Goal: Communication & Community: Answer question/provide support

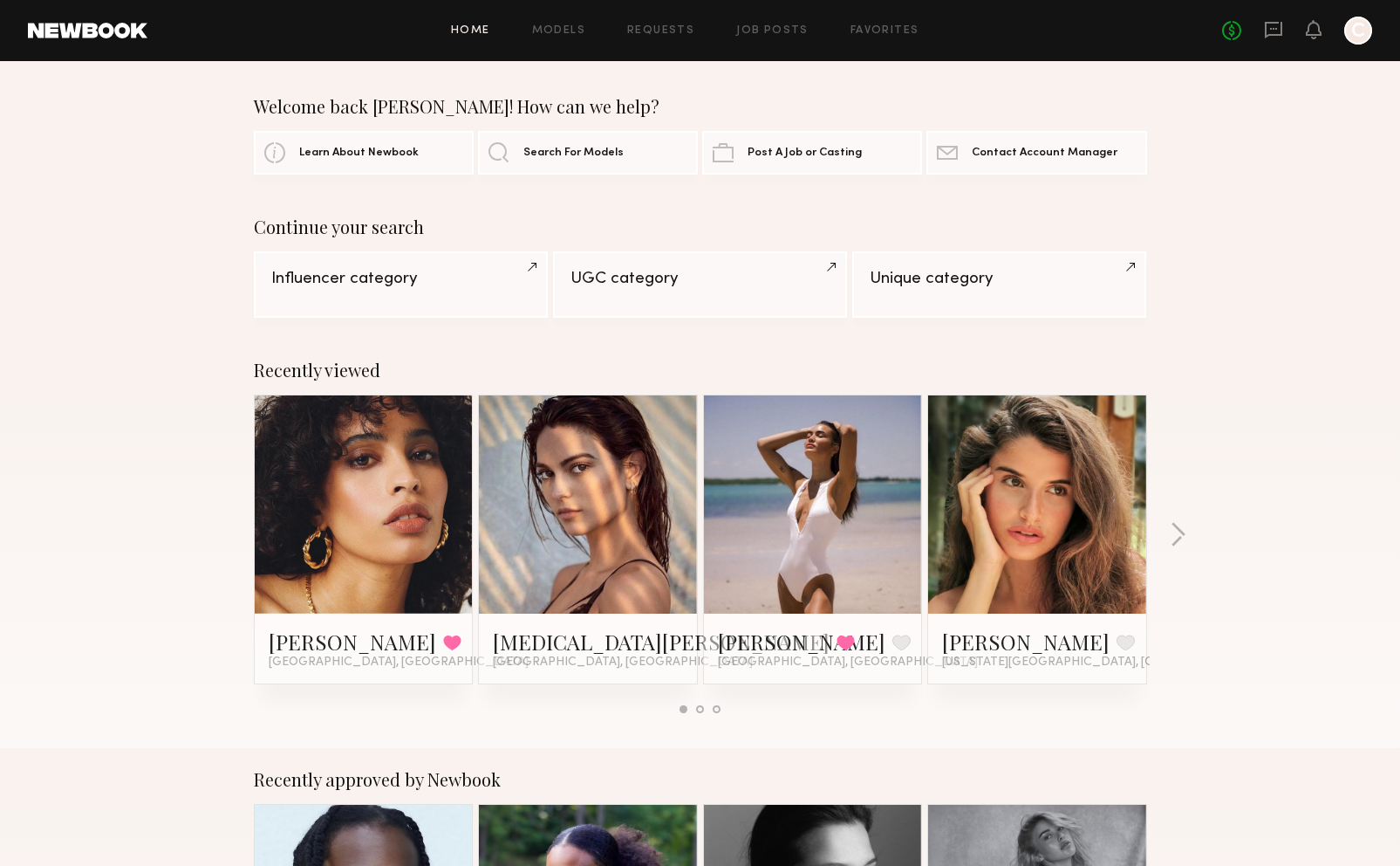
click at [1285, 10] on header "Home Models Requests Job Posts Favorites Sign Out No fees up to $5,000 C" at bounding box center [700, 30] width 1400 height 61
click at [1282, 36] on icon at bounding box center [1274, 29] width 17 height 16
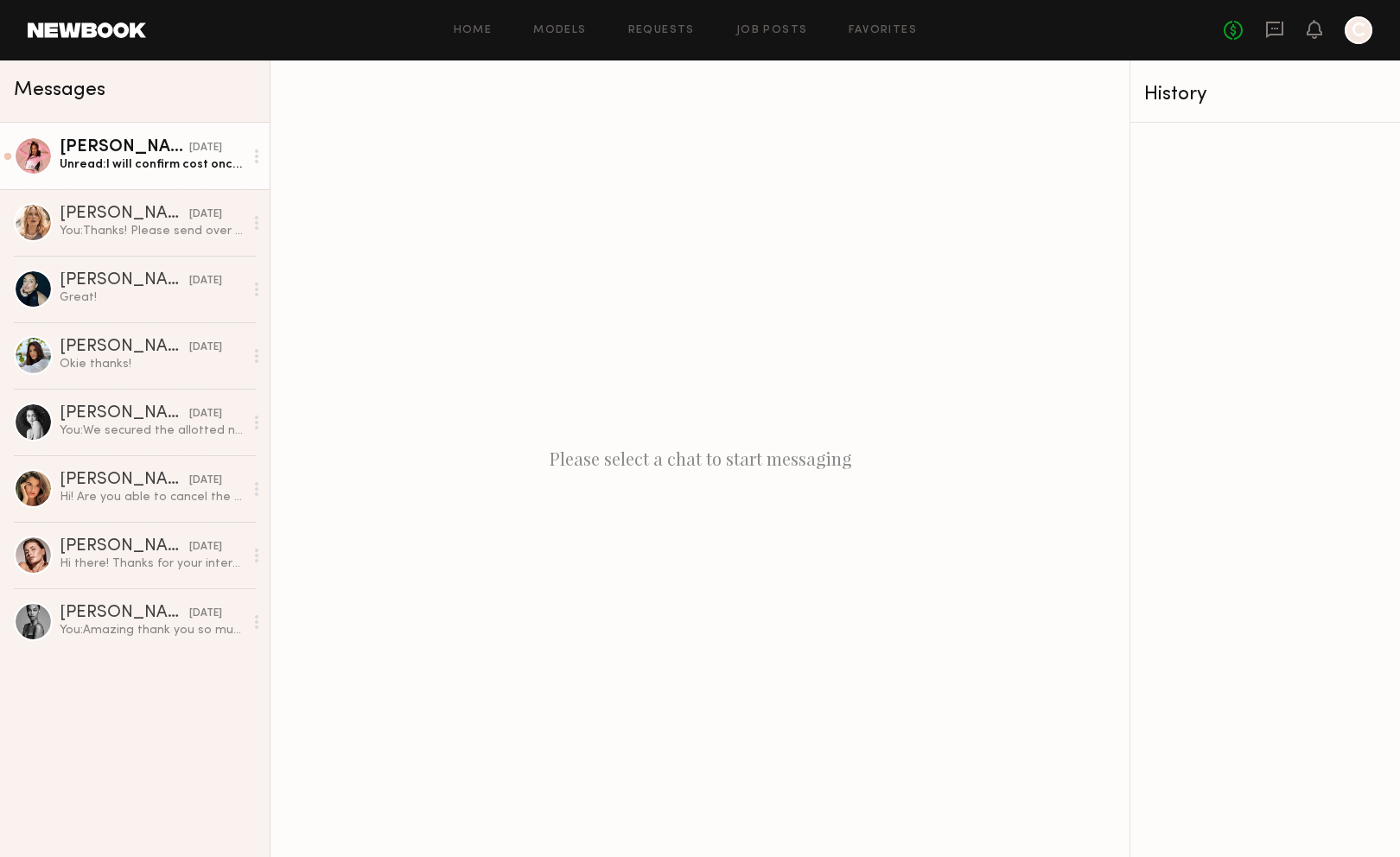
click at [124, 154] on div "[PERSON_NAME]" at bounding box center [124, 148] width 130 height 17
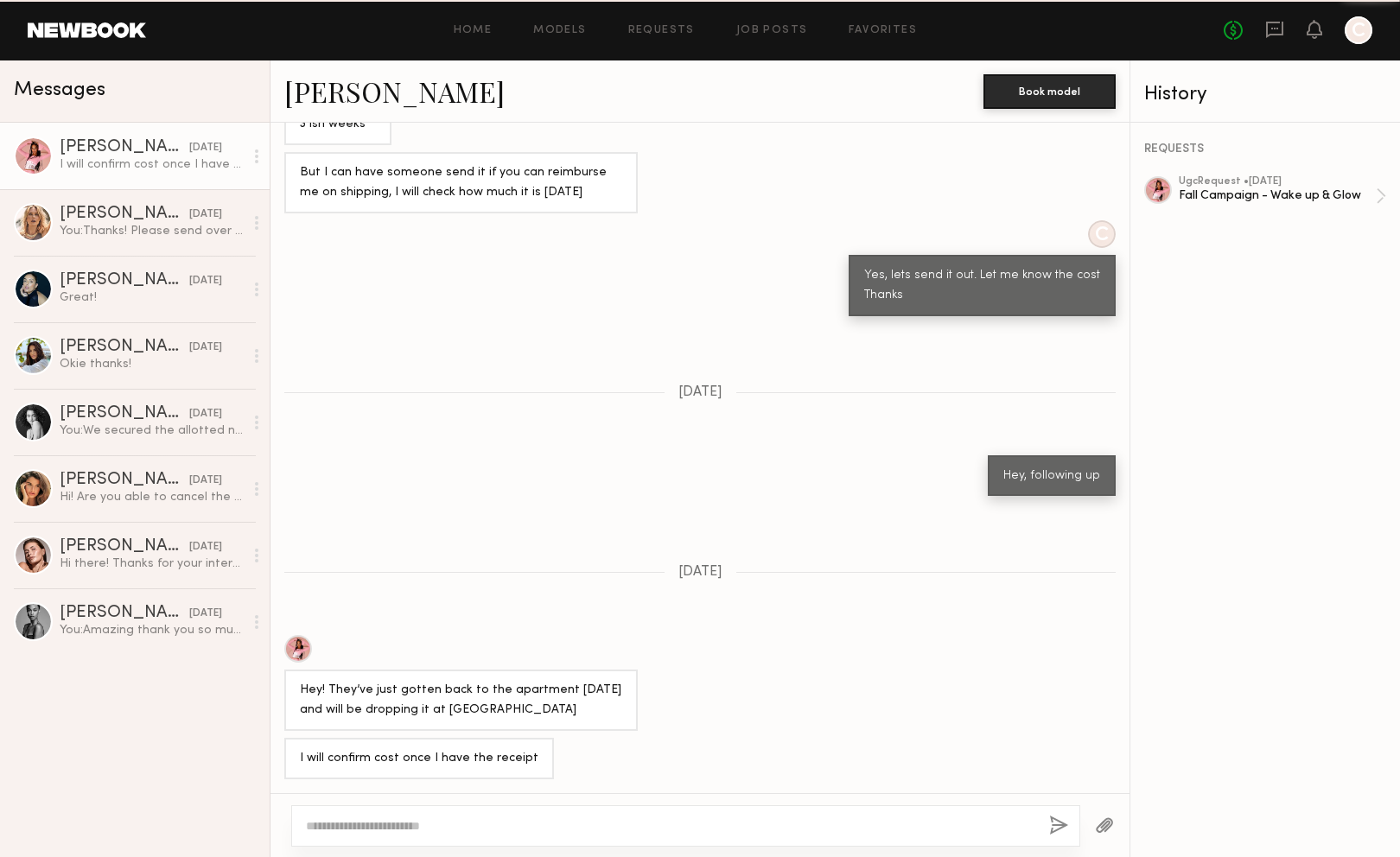
scroll to position [616, 0]
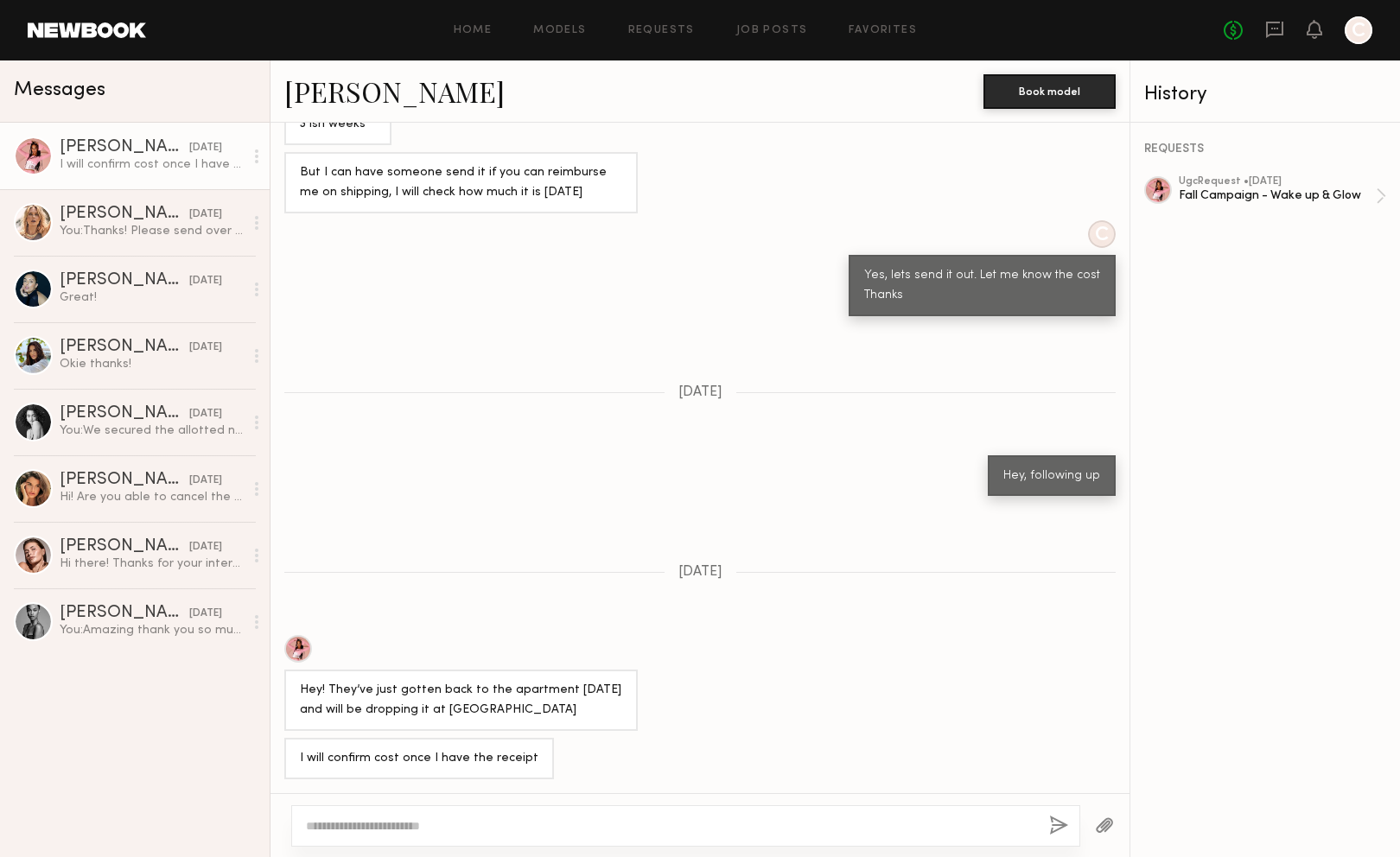
click at [470, 824] on textarea at bounding box center [670, 826] width 730 height 17
type textarea "**********"
click at [1097, 826] on button "button" at bounding box center [1105, 826] width 19 height 22
click at [1056, 834] on button "button" at bounding box center [1059, 826] width 19 height 22
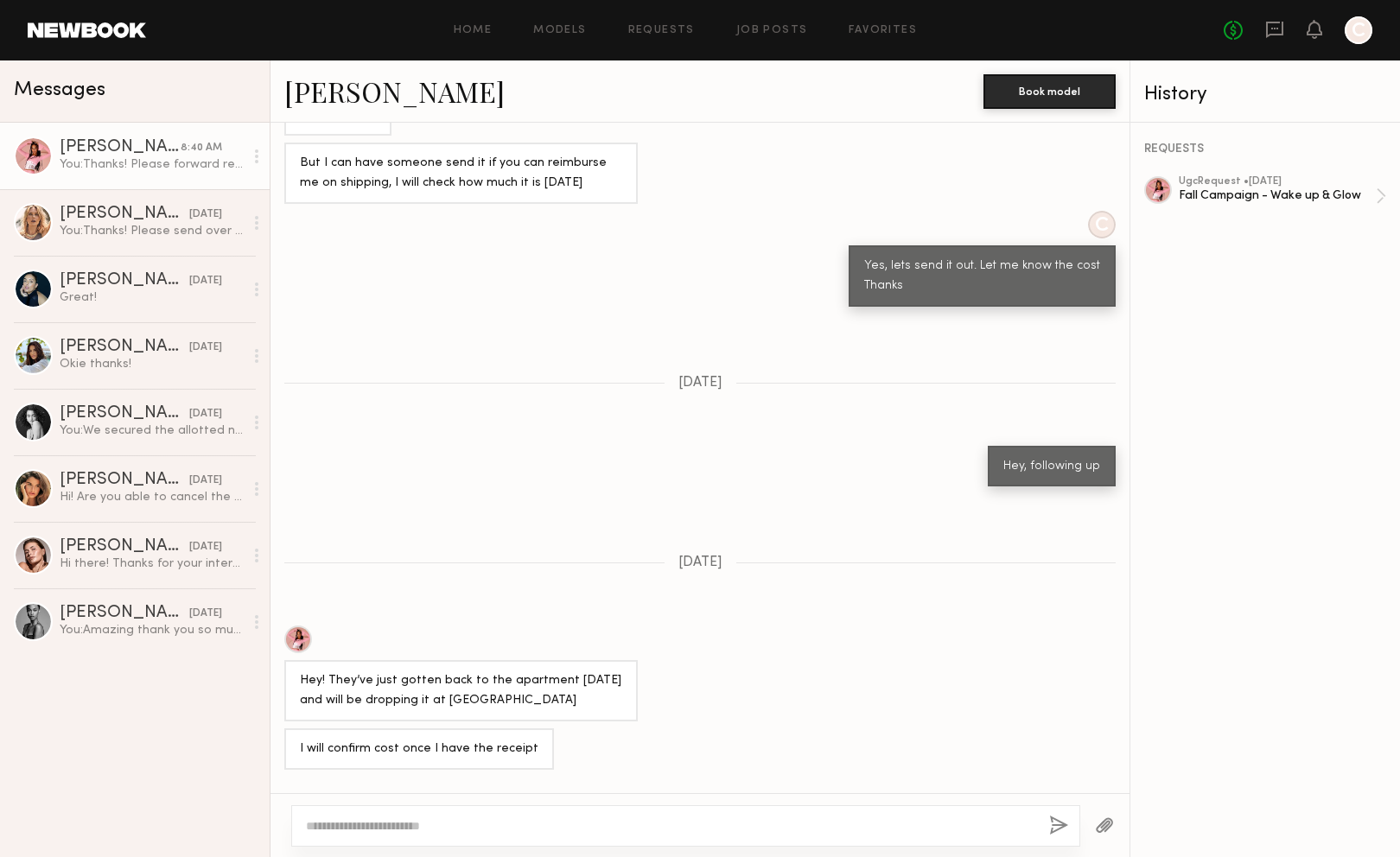
scroll to position [934, 0]
